Goal: Check status: Check status

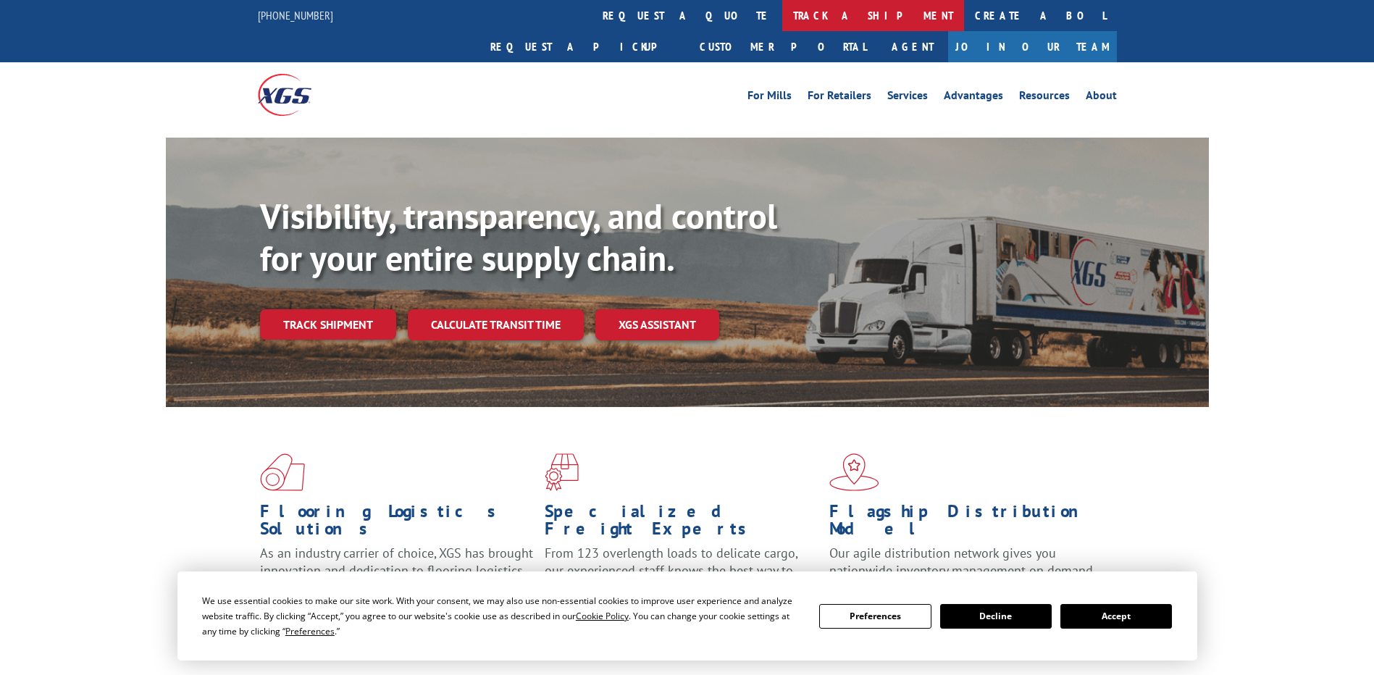
click at [782, 9] on link "track a shipment" at bounding box center [873, 15] width 182 height 31
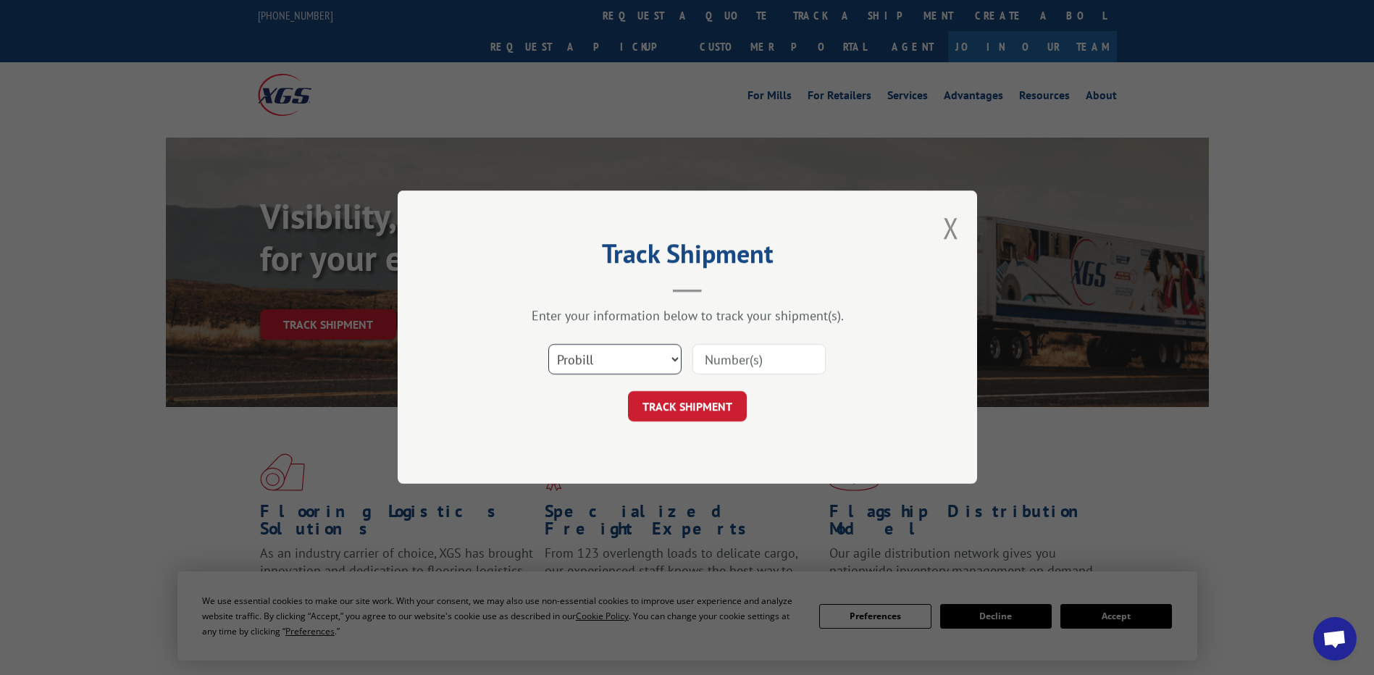
drag, startPoint x: 595, startPoint y: 364, endPoint x: 593, endPoint y: 375, distance: 11.1
click at [595, 367] on select "Select category... Probill BOL PO" at bounding box center [614, 360] width 133 height 30
select select "po"
click at [548, 345] on select "Select category... Probill BOL PO" at bounding box center [614, 360] width 133 height 30
click at [784, 353] on input at bounding box center [759, 360] width 133 height 30
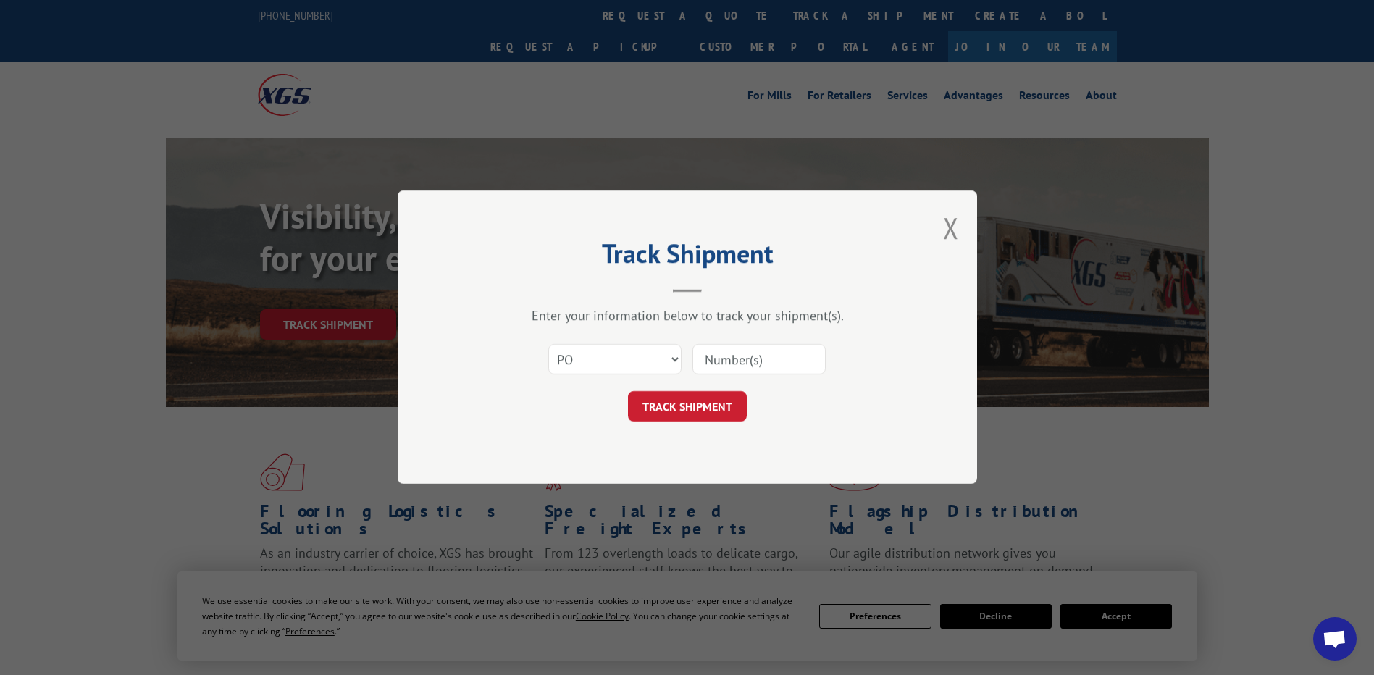
paste input "02508564"
click at [732, 359] on input "02508564" at bounding box center [759, 360] width 133 height 30
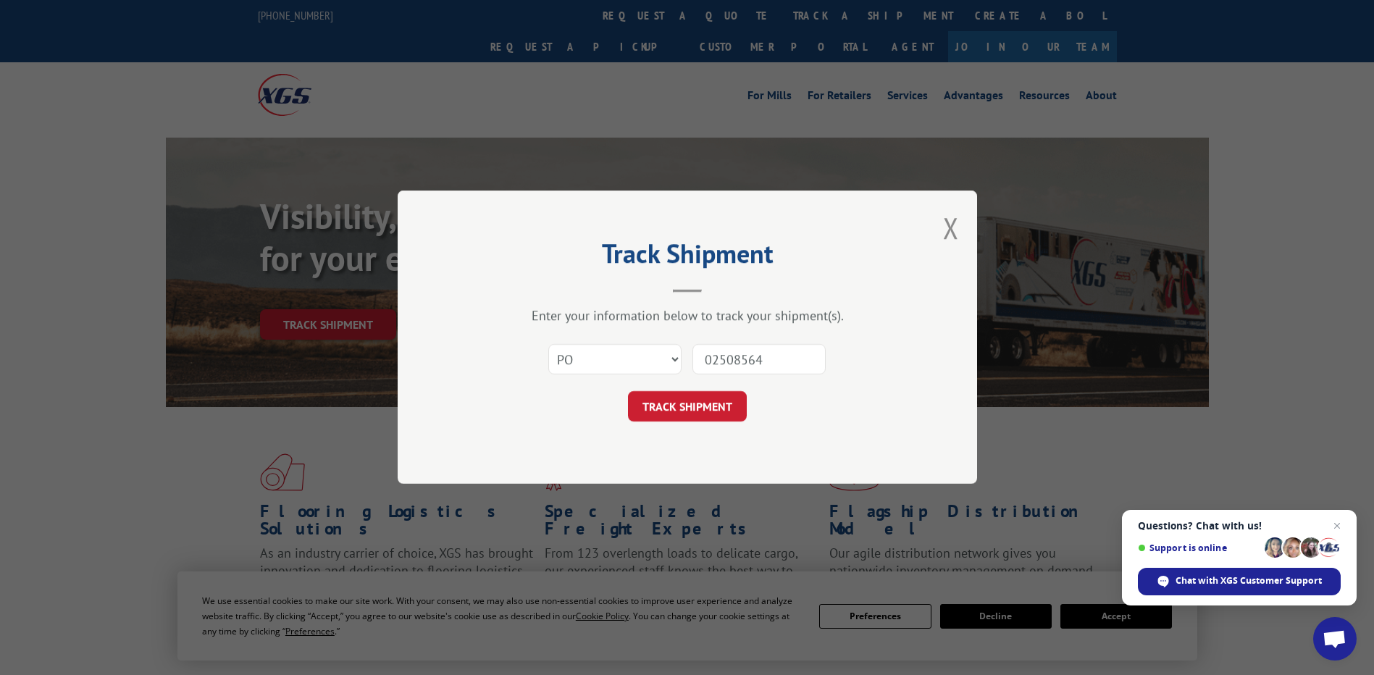
type input "02508564"
click button "TRACK SHIPMENT" at bounding box center [687, 407] width 119 height 30
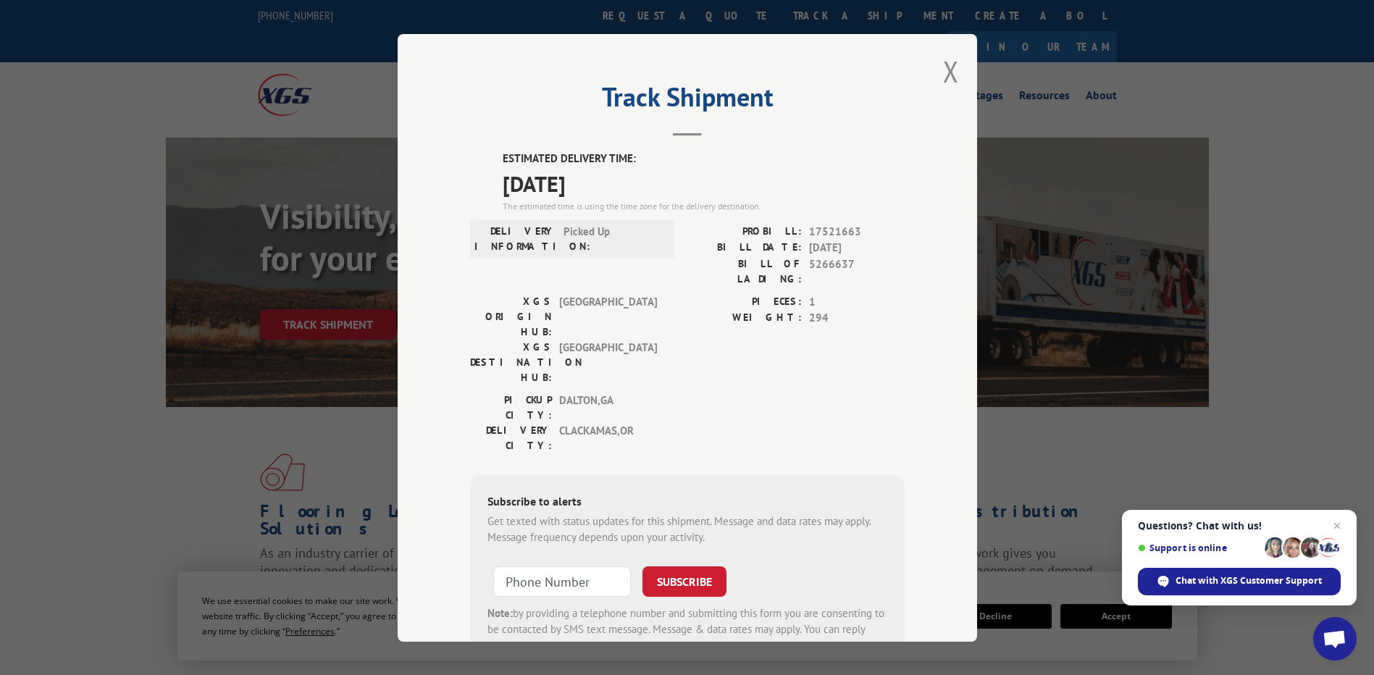
drag, startPoint x: 620, startPoint y: 175, endPoint x: 440, endPoint y: 154, distance: 181.7
click at [440, 154] on div "Track Shipment ESTIMATED DELIVERY TIME: [DATE] The estimated time is using the …" at bounding box center [688, 338] width 580 height 608
copy div "ESTIMATED DELIVERY TIME: [DATE]"
click at [948, 78] on button "Close modal" at bounding box center [951, 71] width 16 height 38
